Goal: Task Accomplishment & Management: Complete application form

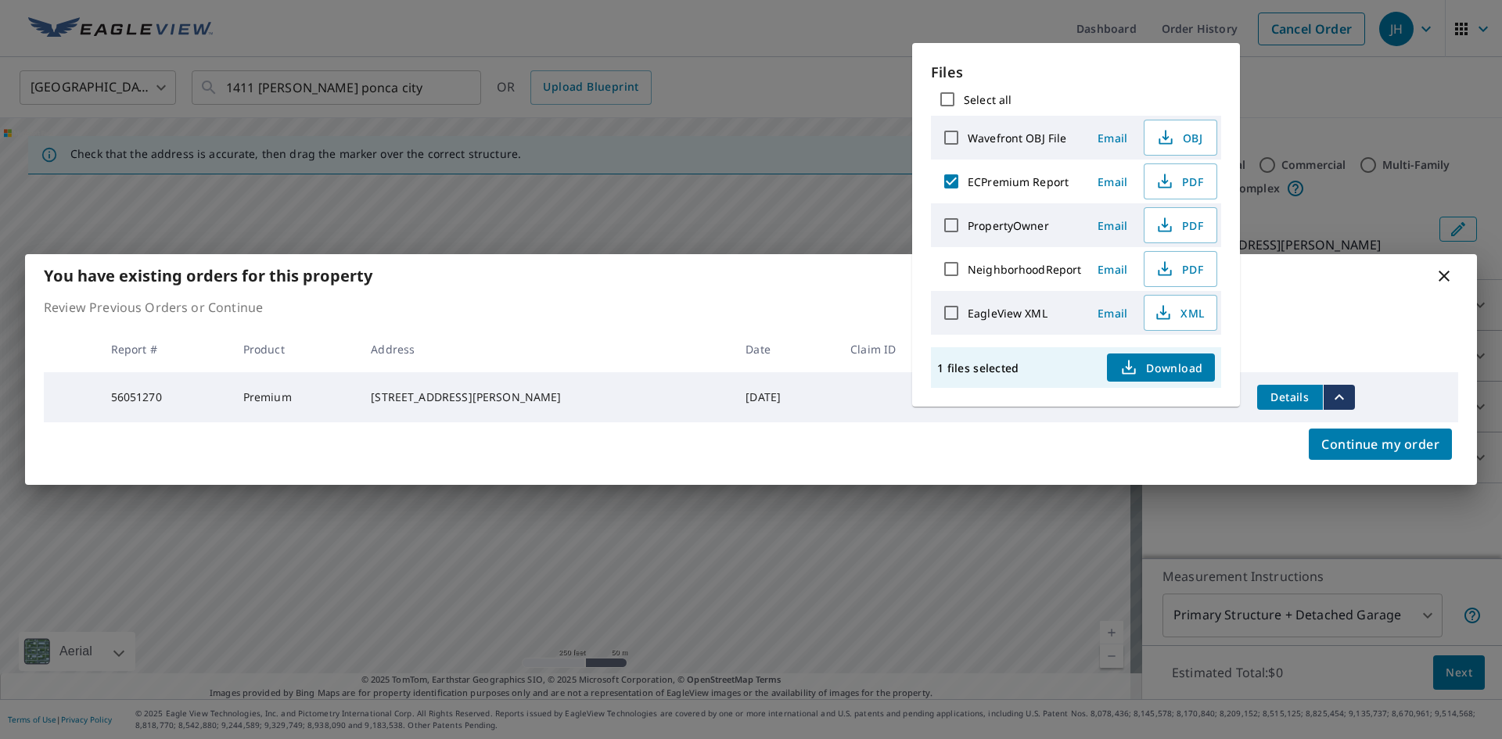
click at [636, 120] on div "You have existing orders for this property Review Previous Orders or Continue R…" at bounding box center [751, 369] width 1502 height 739
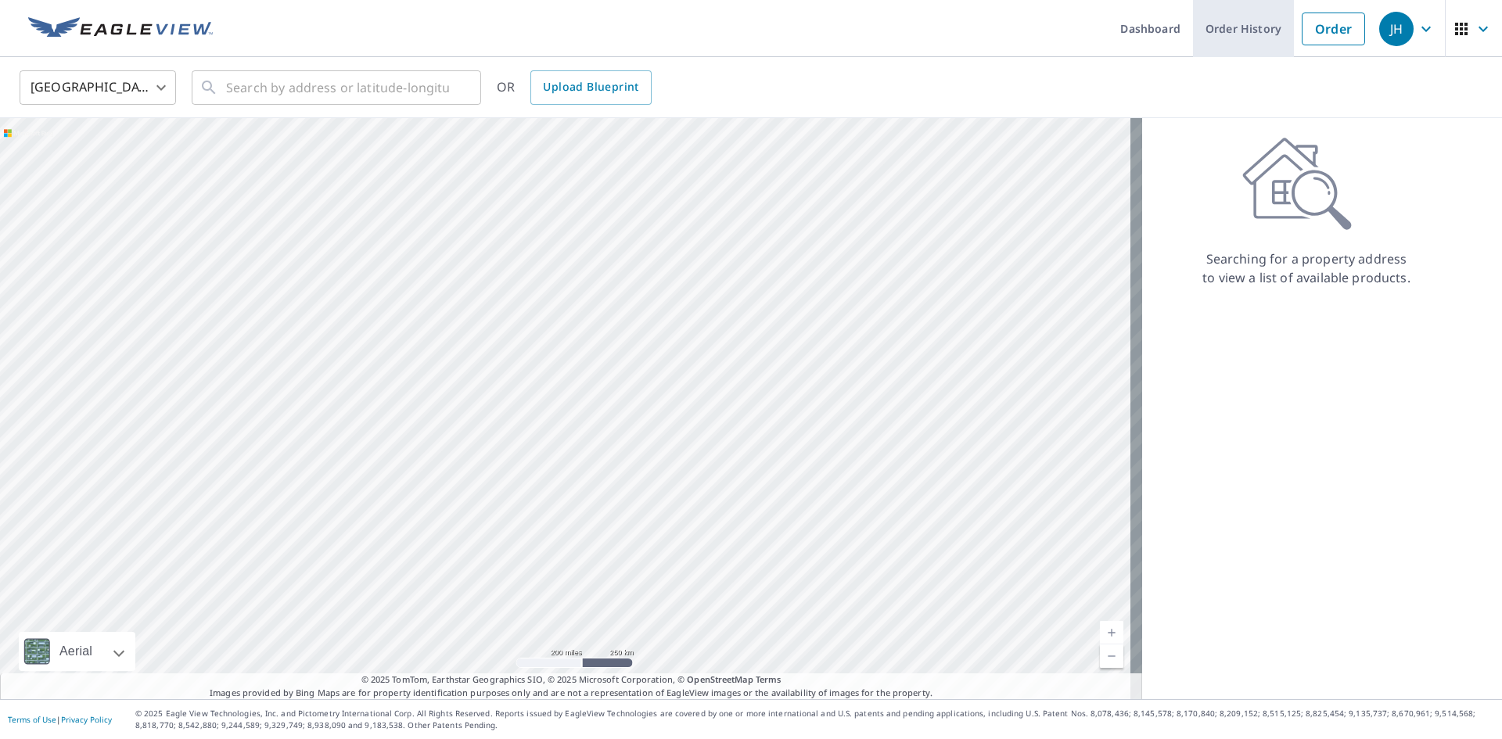
click at [1246, 20] on link "Order History" at bounding box center [1243, 28] width 101 height 57
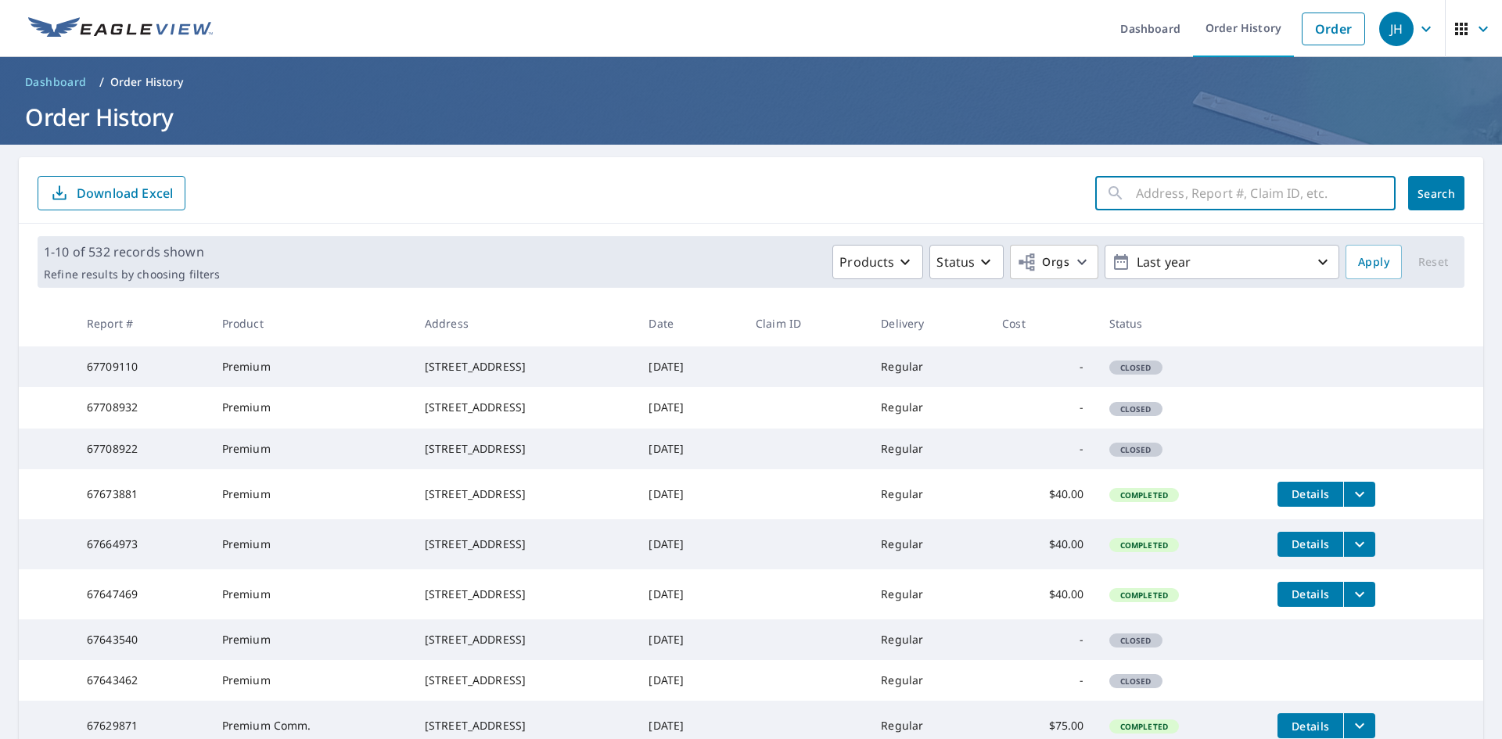
click at [1165, 204] on input "text" at bounding box center [1266, 193] width 260 height 44
type input "ranch drive"
click button "Search" at bounding box center [1436, 193] width 56 height 34
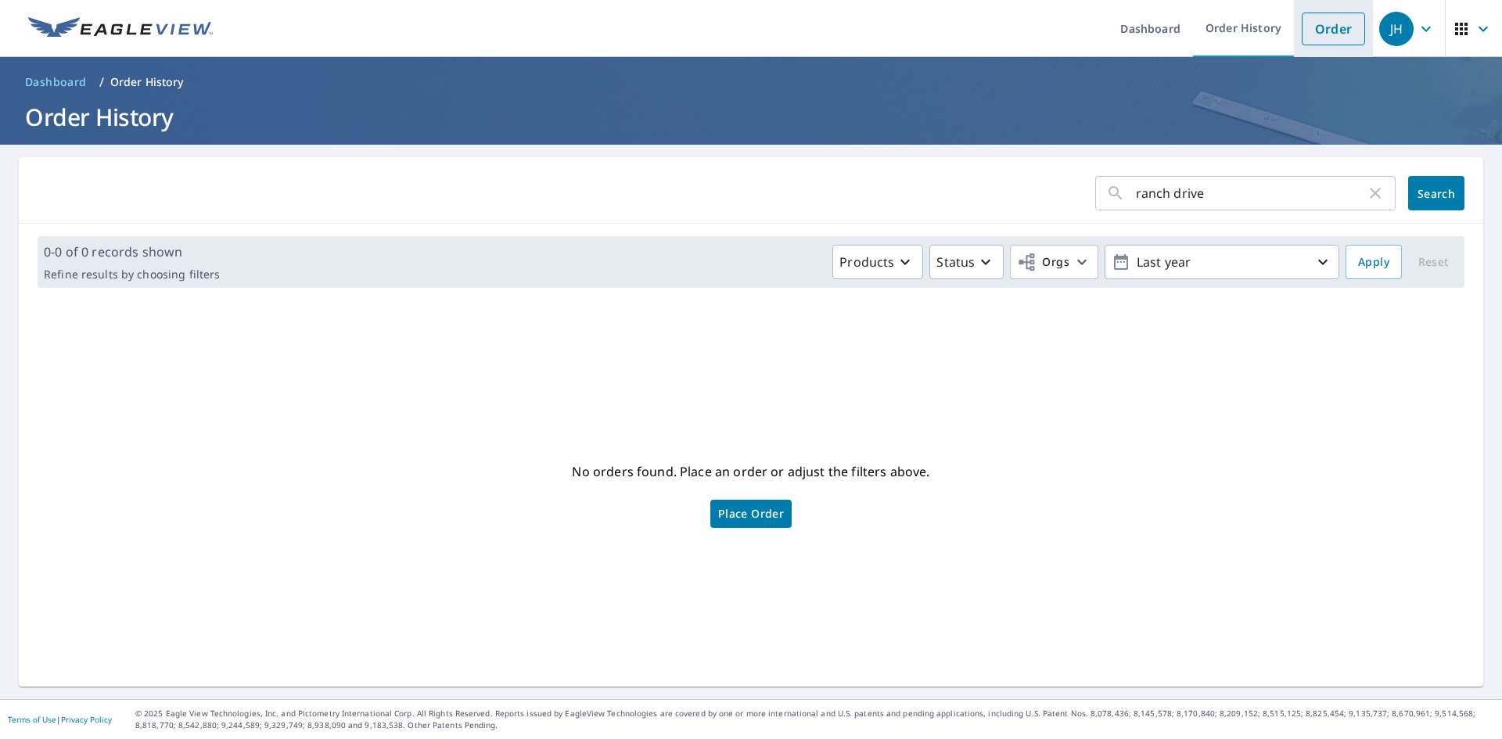
click at [1324, 18] on link "Order" at bounding box center [1333, 29] width 63 height 33
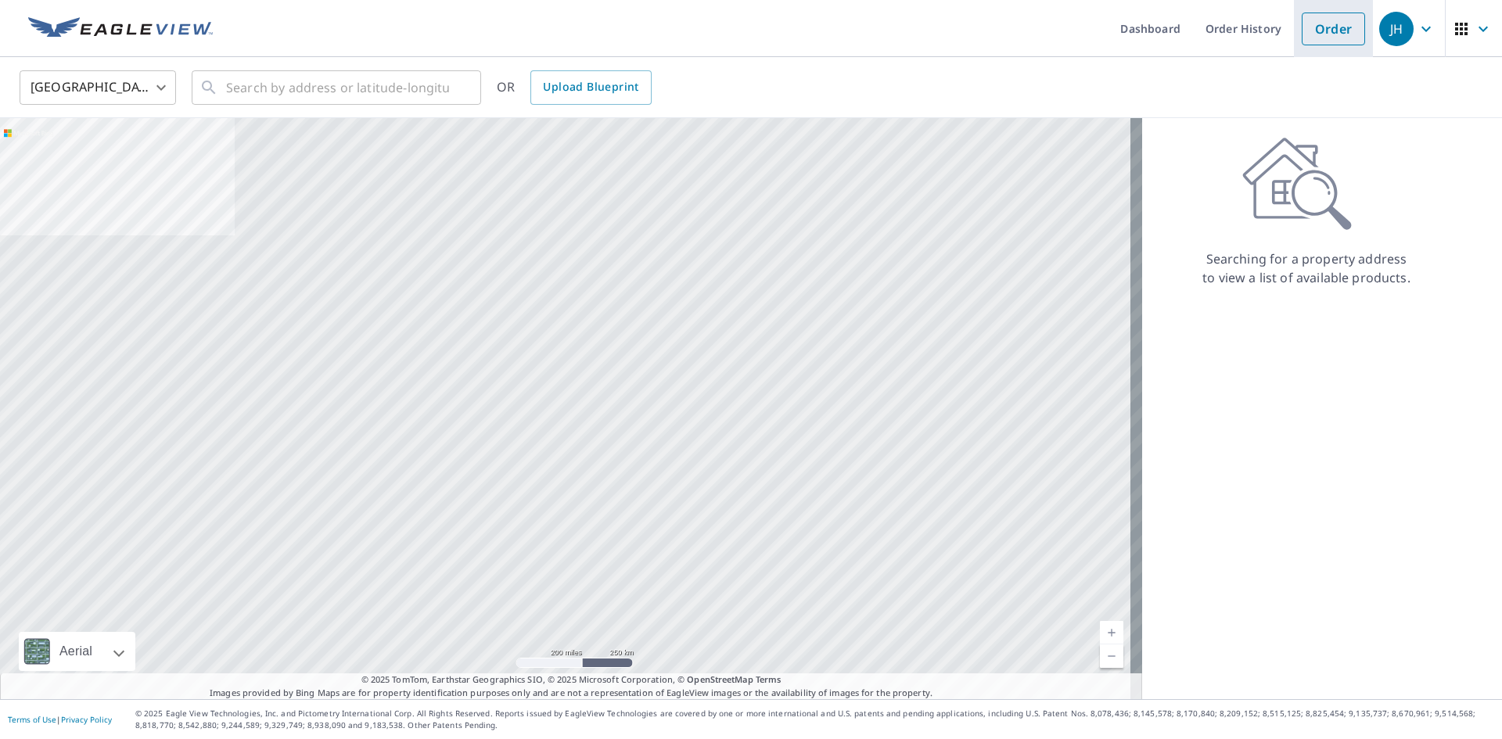
click at [1330, 33] on link "Order" at bounding box center [1333, 29] width 63 height 33
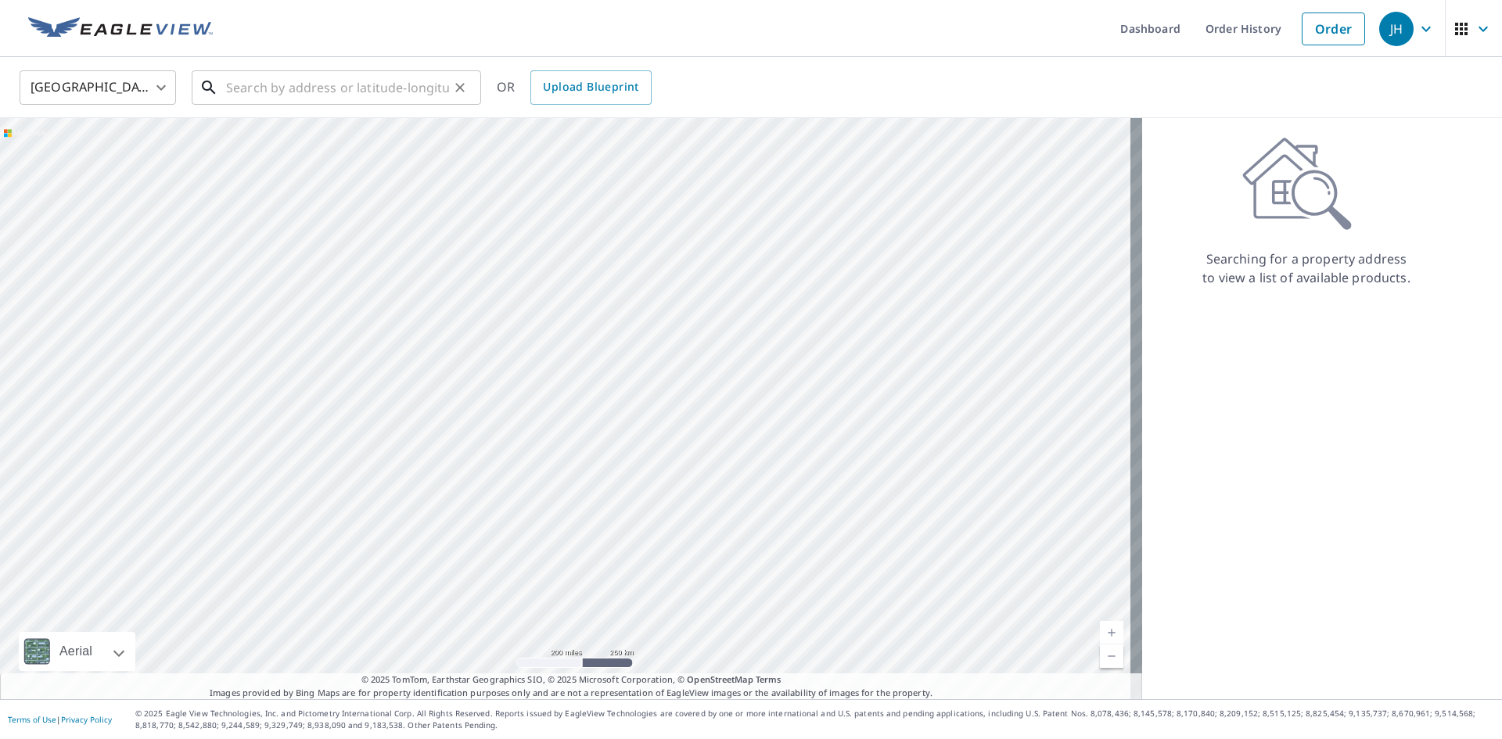
click at [393, 90] on input "text" at bounding box center [337, 88] width 223 height 44
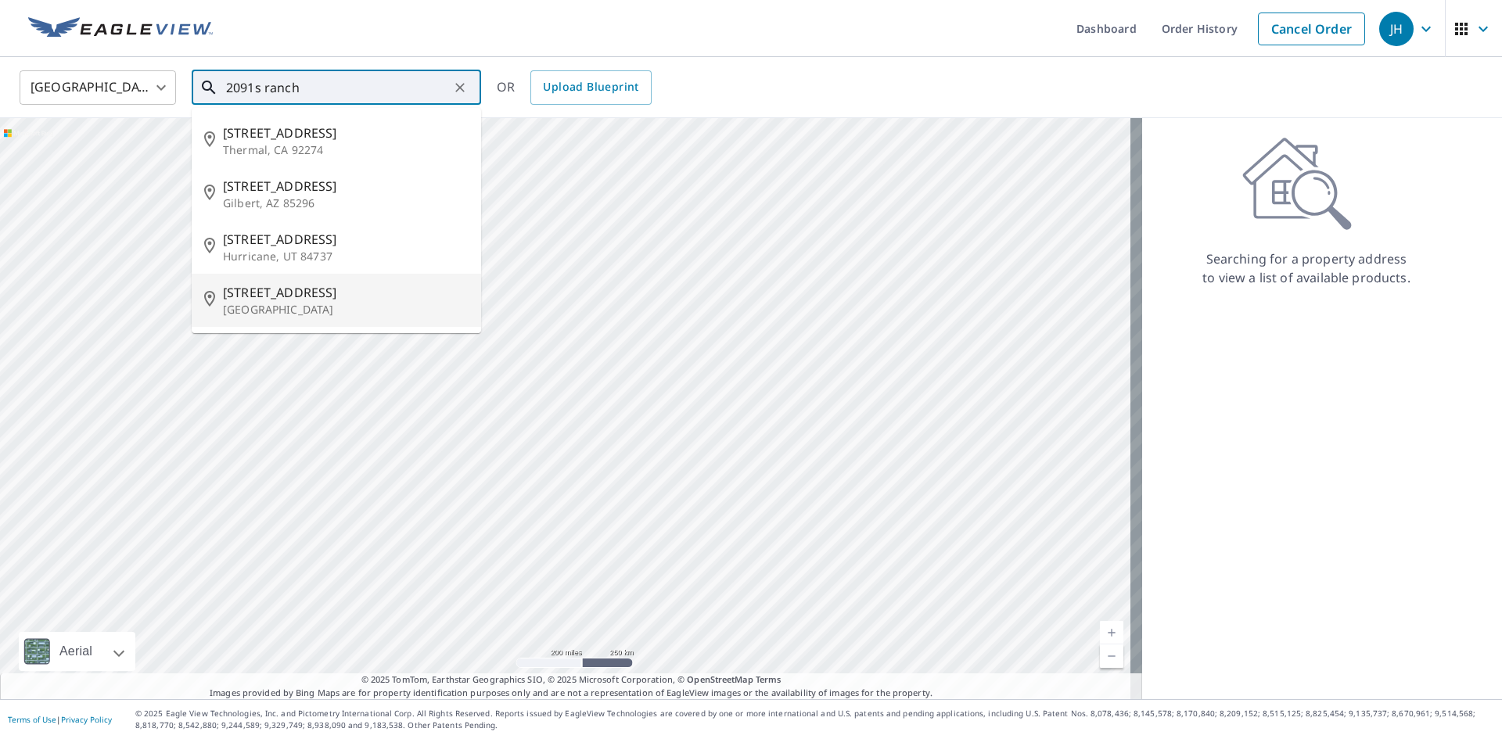
click at [353, 314] on p "[GEOGRAPHIC_DATA]" at bounding box center [346, 310] width 246 height 16
type input "[STREET_ADDRESS]"
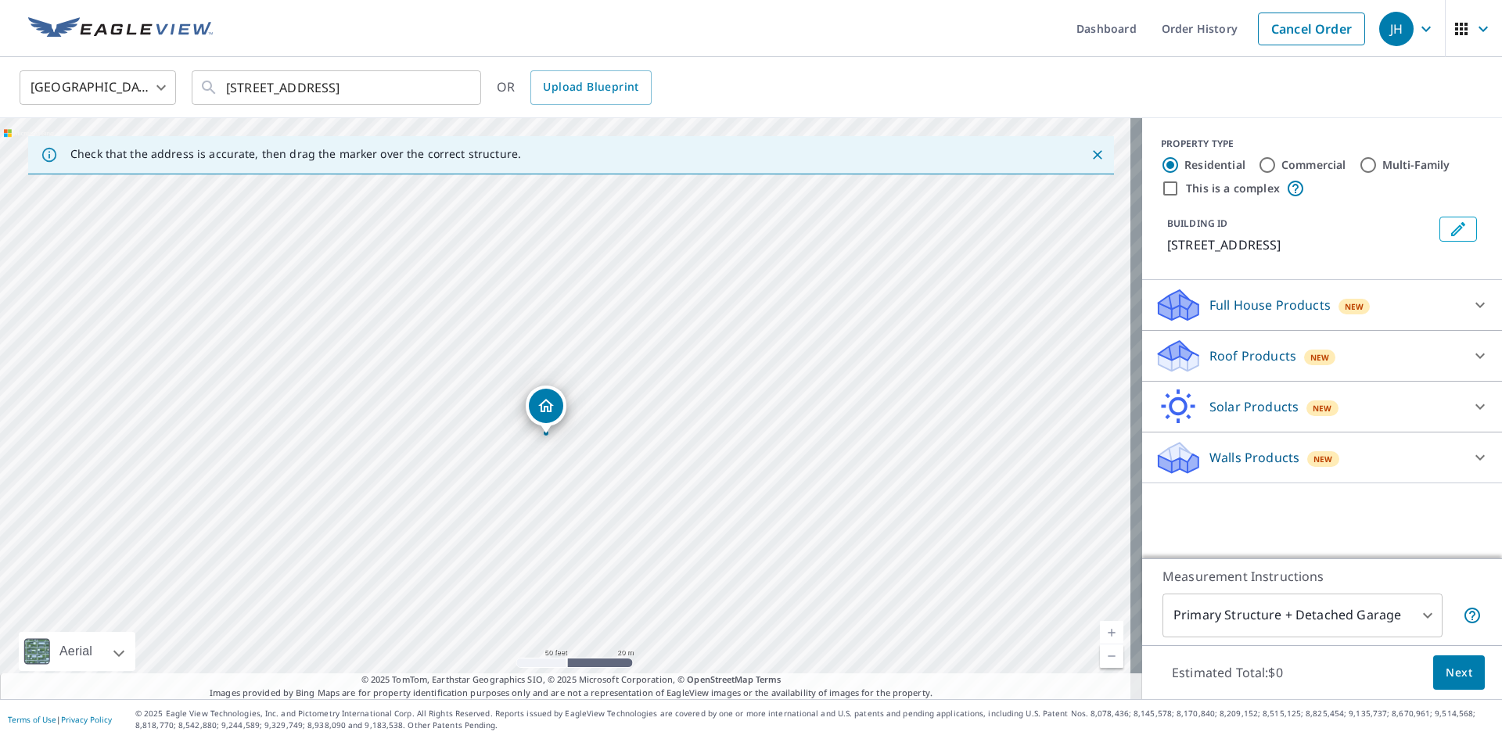
drag, startPoint x: 383, startPoint y: 467, endPoint x: 670, endPoint y: 380, distance: 299.2
click at [670, 380] on div "[STREET_ADDRESS]" at bounding box center [571, 408] width 1142 height 581
drag, startPoint x: 607, startPoint y: 451, endPoint x: 625, endPoint y: 429, distance: 28.4
click at [625, 429] on div "[STREET_ADDRESS]" at bounding box center [571, 408] width 1142 height 581
click at [329, 336] on div "[STREET_ADDRESS]" at bounding box center [571, 408] width 1142 height 581
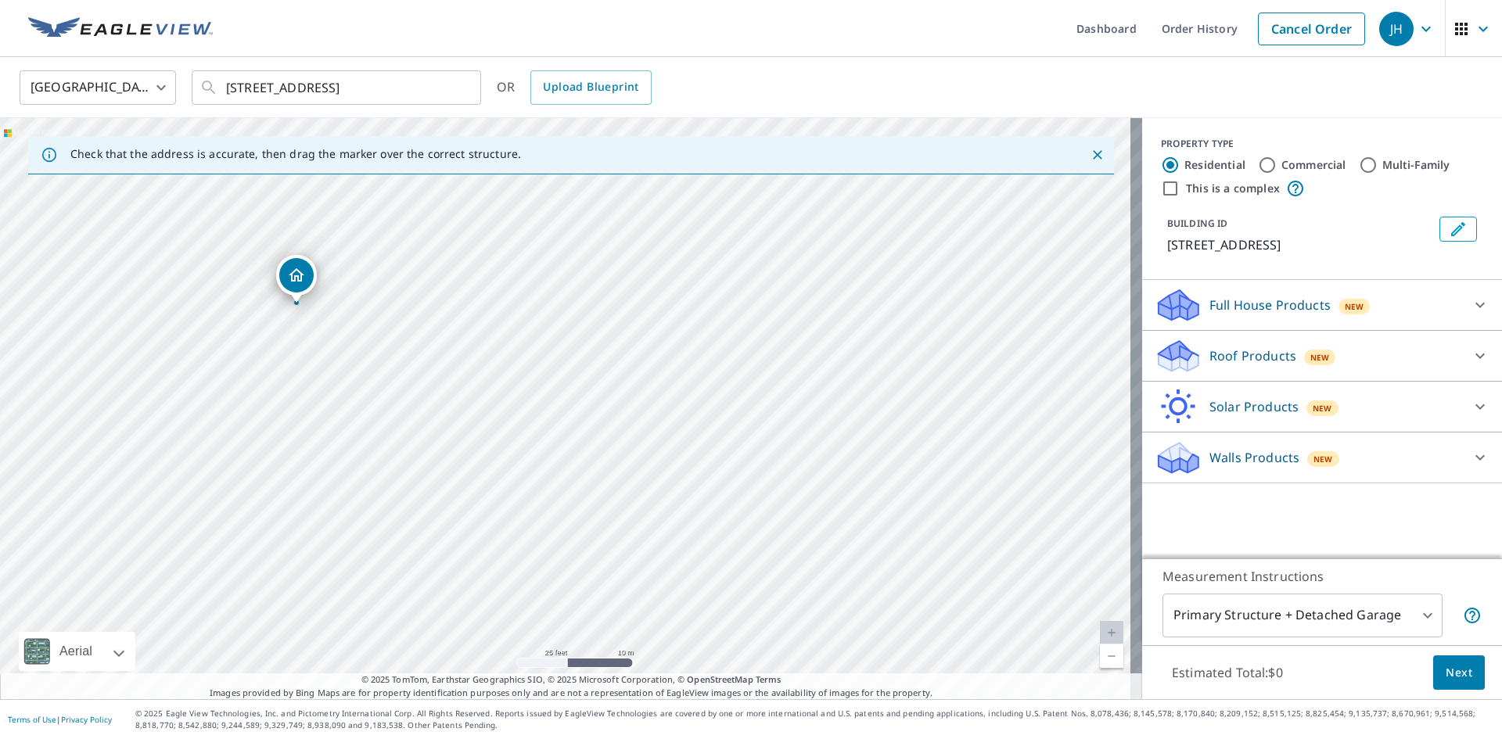
drag, startPoint x: 561, startPoint y: 379, endPoint x: 292, endPoint y: 275, distance: 288.3
click at [1106, 197] on div "[STREET_ADDRESS]" at bounding box center [571, 408] width 1142 height 581
